Goal: Transaction & Acquisition: Download file/media

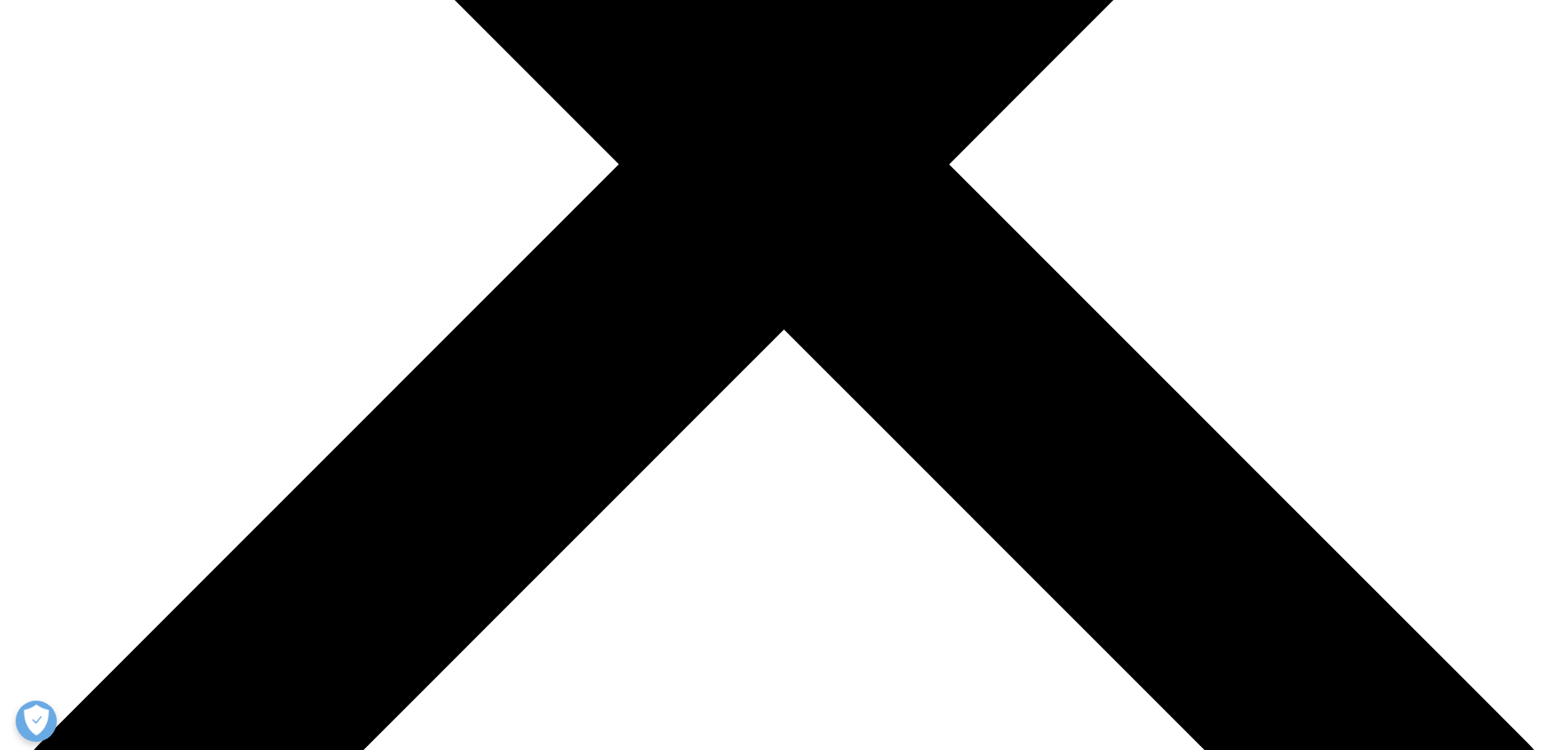
scroll to position [823, 0]
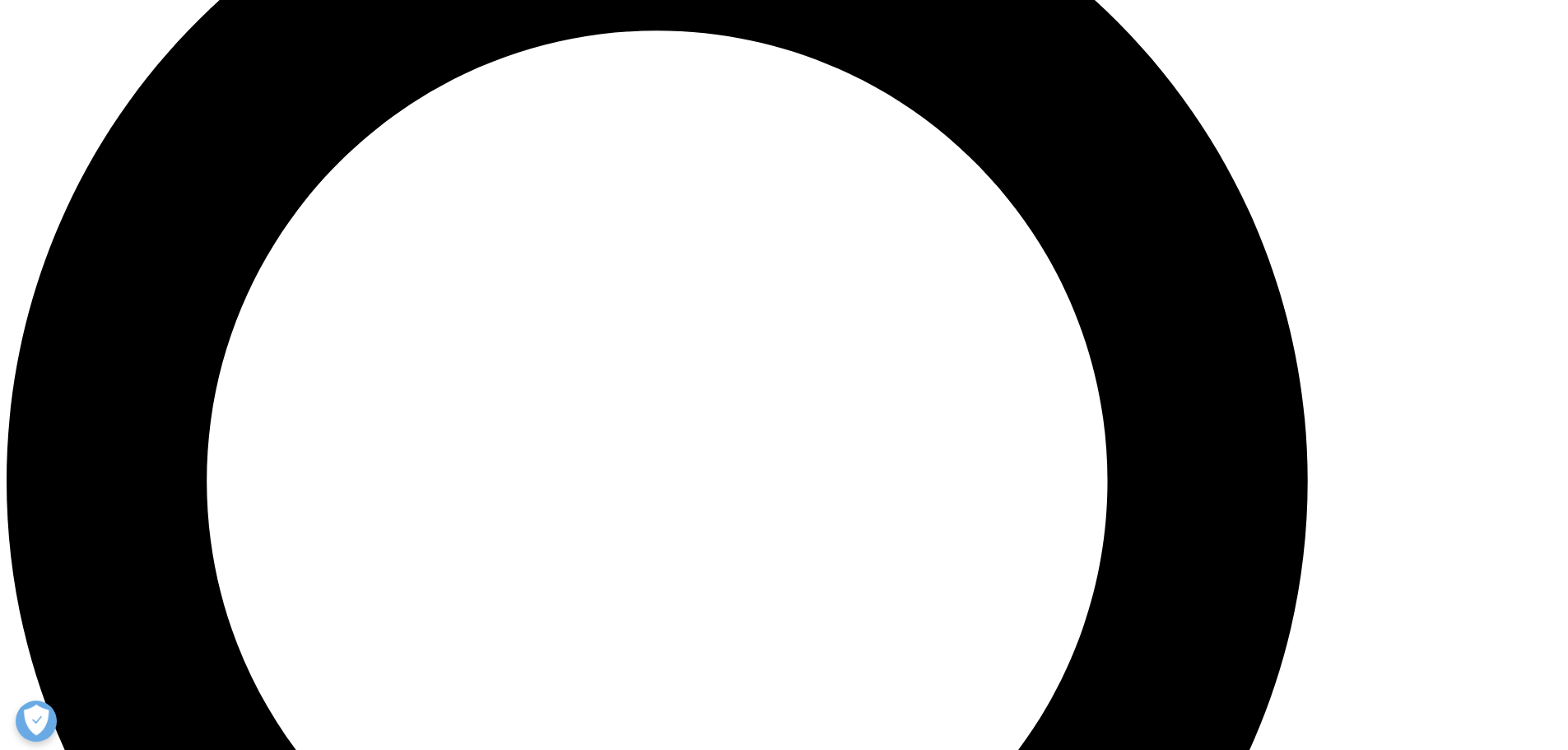
scroll to position [1811, 0]
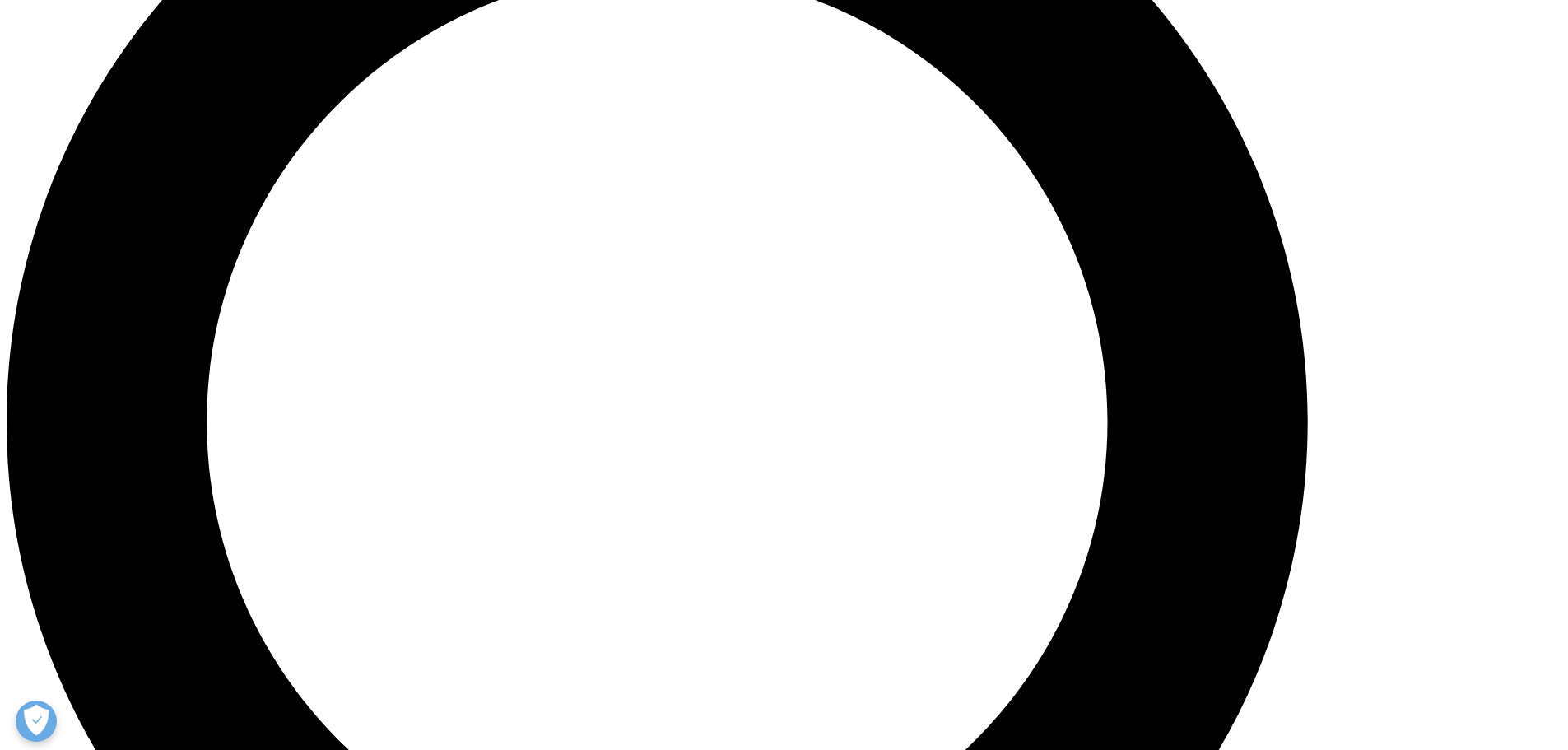
drag, startPoint x: 800, startPoint y: 453, endPoint x: 417, endPoint y: 410, distance: 385.4
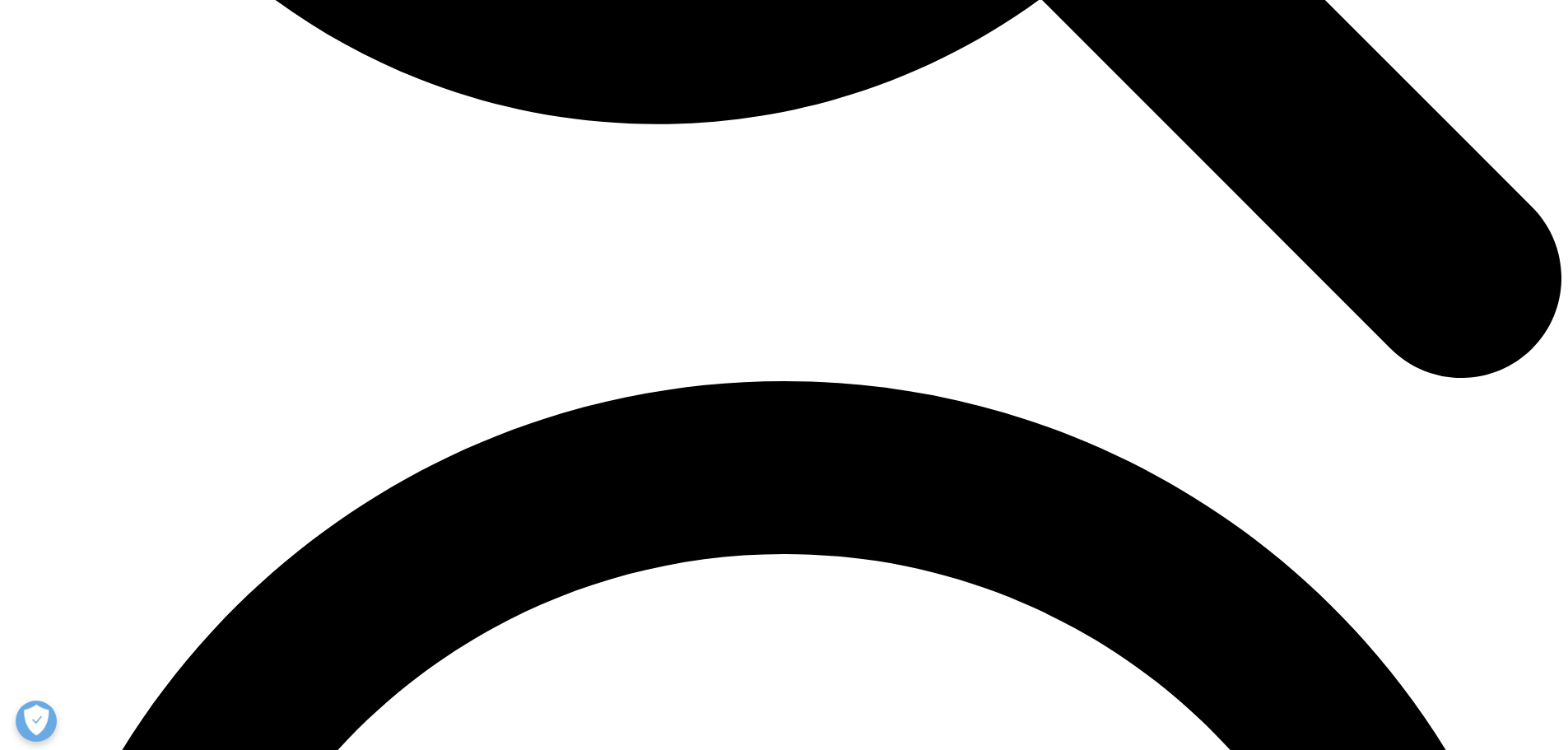
scroll to position [2798, 0]
